Goal: Task Accomplishment & Management: Use online tool/utility

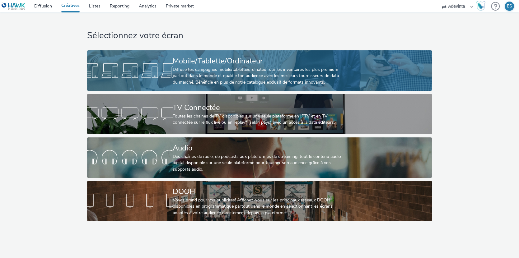
click at [213, 69] on div "Diffuse tes campagnes mobile/tablette/ordinateur sur les inventaires les plus p…" at bounding box center [258, 76] width 171 height 19
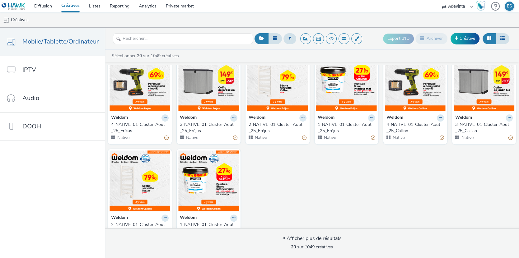
scroll to position [237, 0]
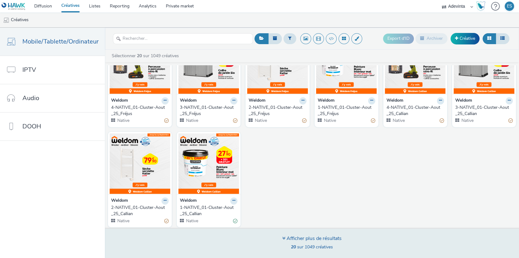
click at [284, 238] on icon at bounding box center [283, 238] width 3 height 5
click at [284, 237] on icon at bounding box center [283, 238] width 3 height 5
click at [295, 239] on div "Afficher plus de résultats" at bounding box center [311, 238] width 59 height 7
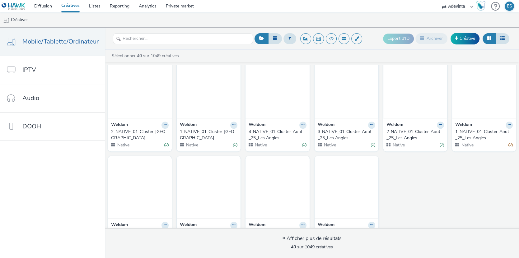
scroll to position [537, 0]
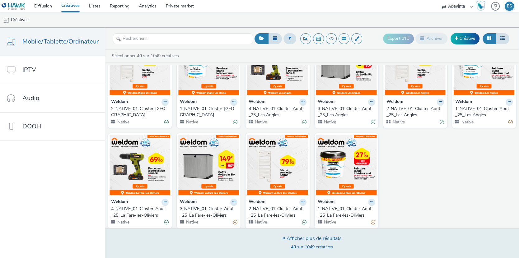
click at [284, 237] on div "Afficher plus de résultats" at bounding box center [311, 238] width 59 height 7
click at [305, 238] on div "Afficher plus de résultats" at bounding box center [311, 238] width 59 height 7
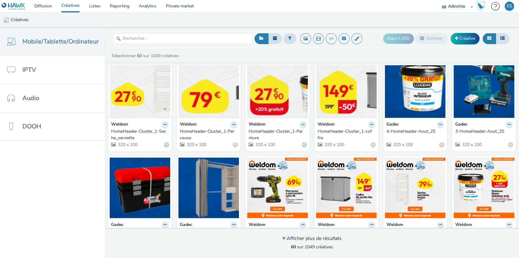
scroll to position [12, 0]
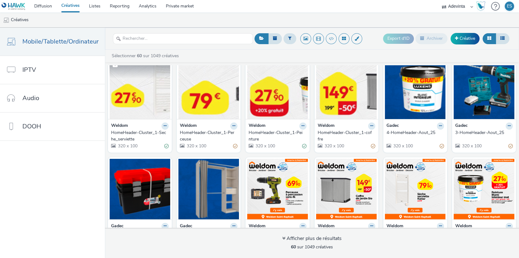
click at [141, 99] on img at bounding box center [140, 89] width 61 height 61
